Goal: Transaction & Acquisition: Obtain resource

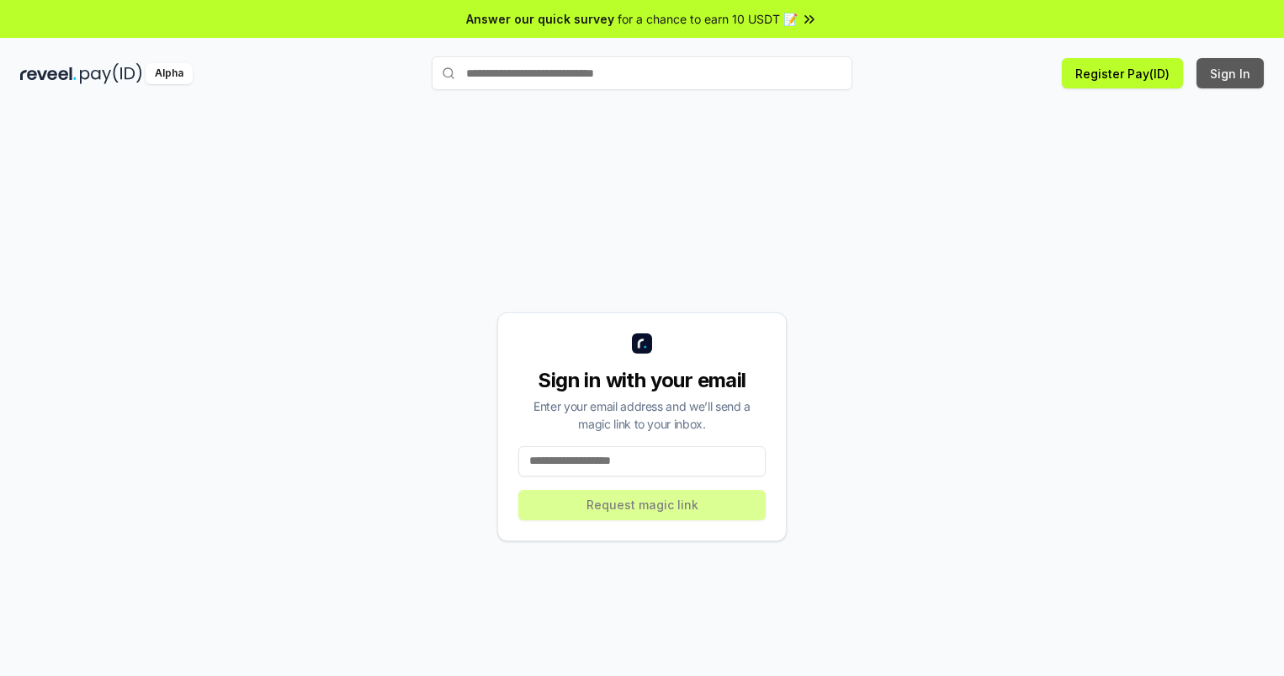
click at [1231, 73] on button "Sign In" at bounding box center [1230, 73] width 67 height 30
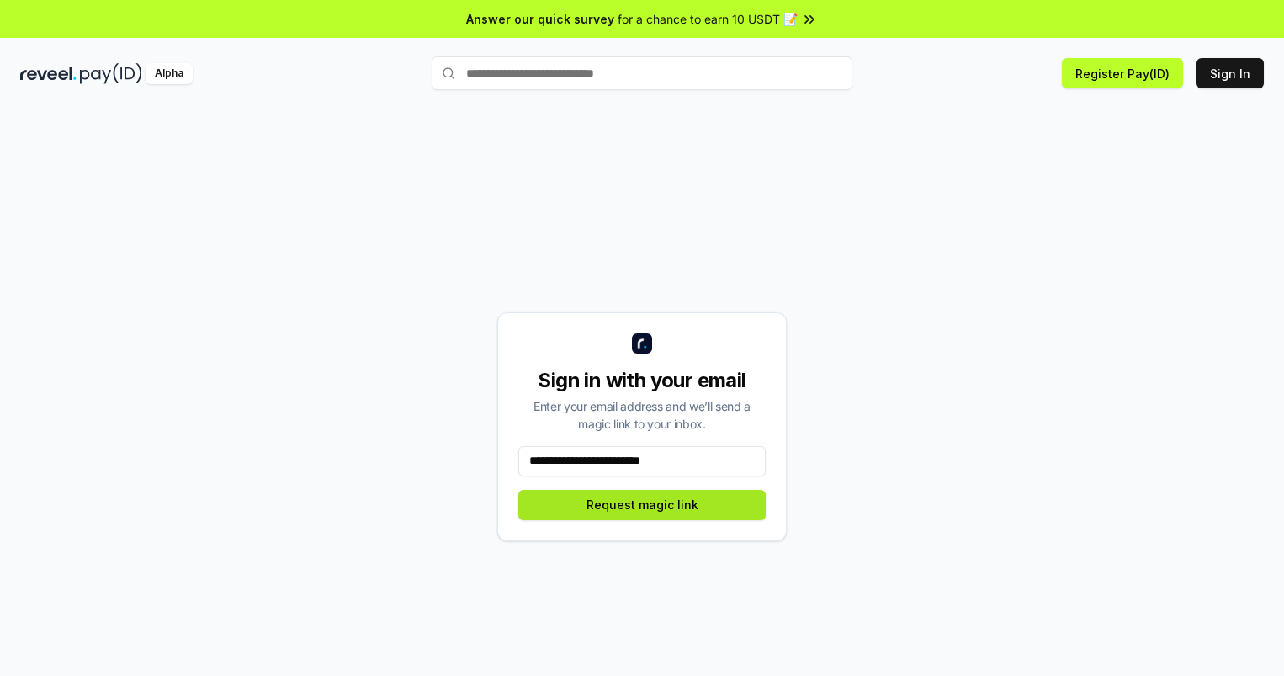
type input "**********"
click at [642, 504] on button "Request magic link" at bounding box center [642, 505] width 247 height 30
